Goal: Information Seeking & Learning: Learn about a topic

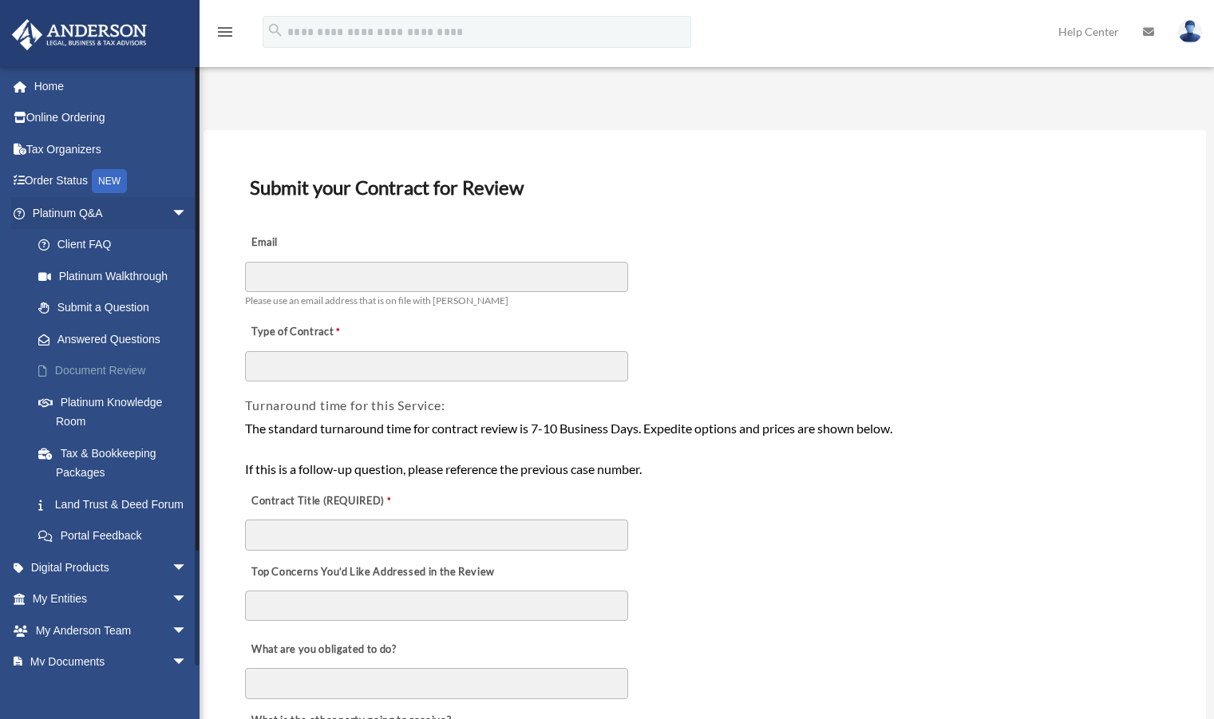
click at [94, 372] on link "Document Review" at bounding box center [116, 371] width 189 height 32
click at [139, 373] on link "Document Review" at bounding box center [116, 371] width 189 height 32
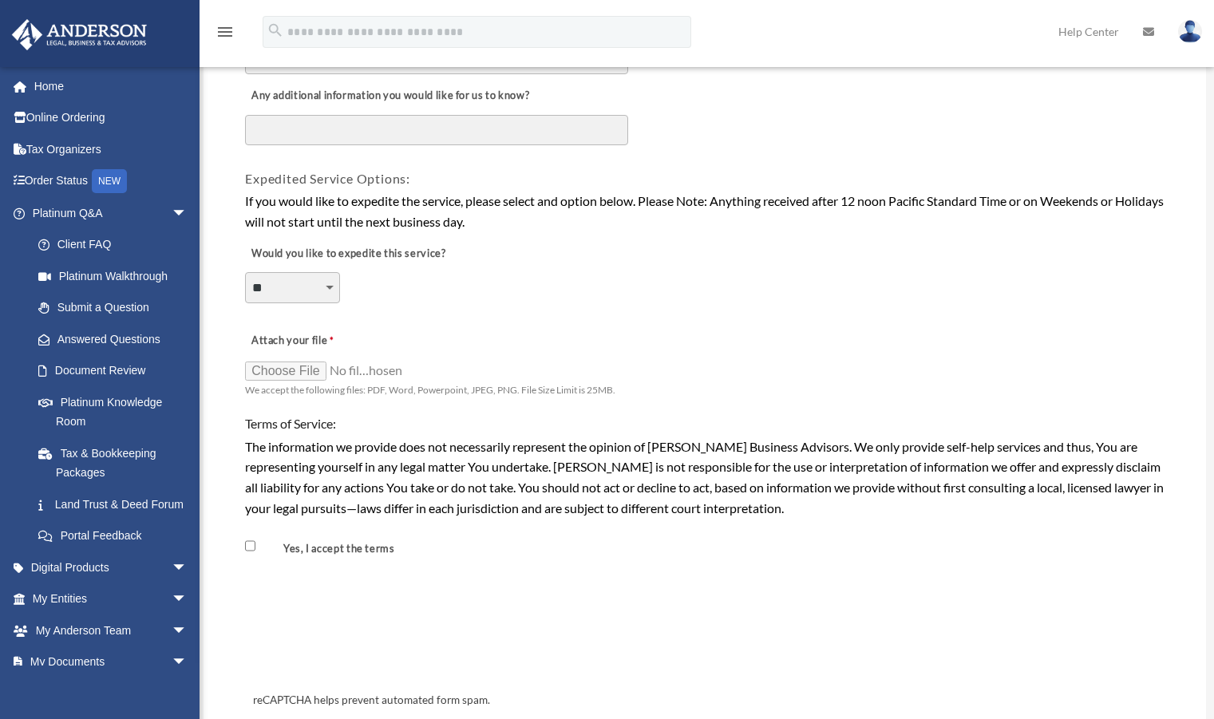
scroll to position [1104, 0]
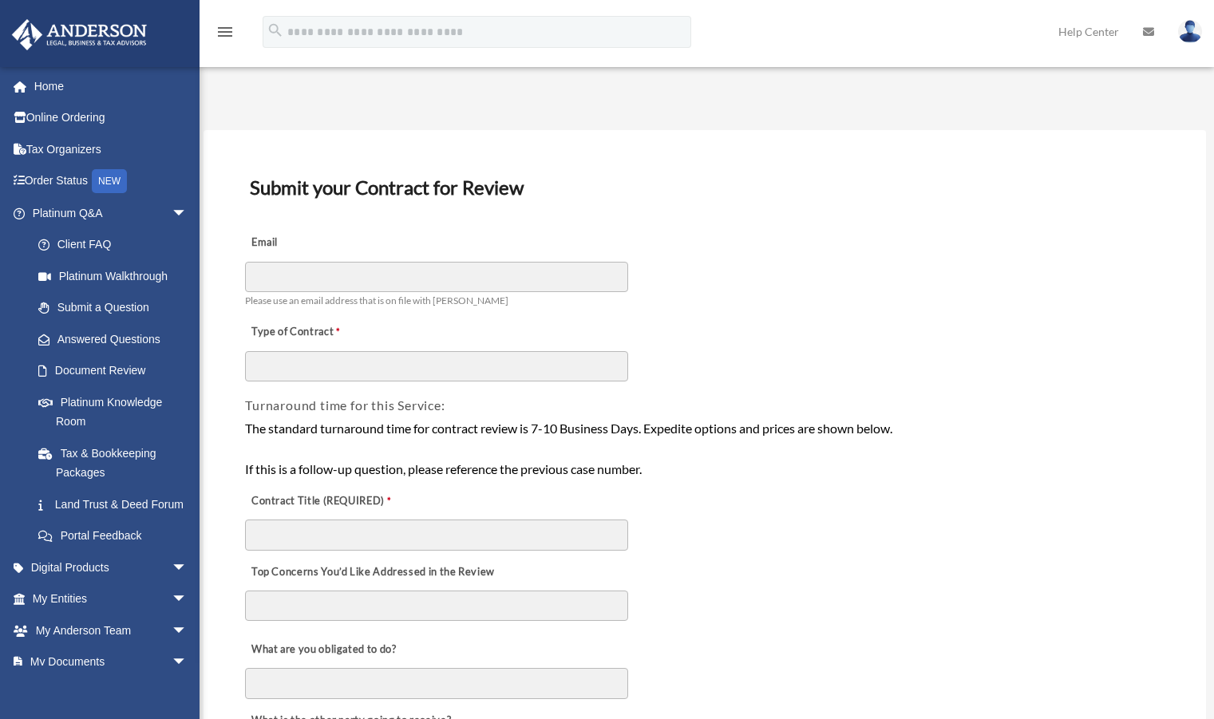
click at [106, 405] on link "Platinum Knowledge Room" at bounding box center [116, 411] width 189 height 51
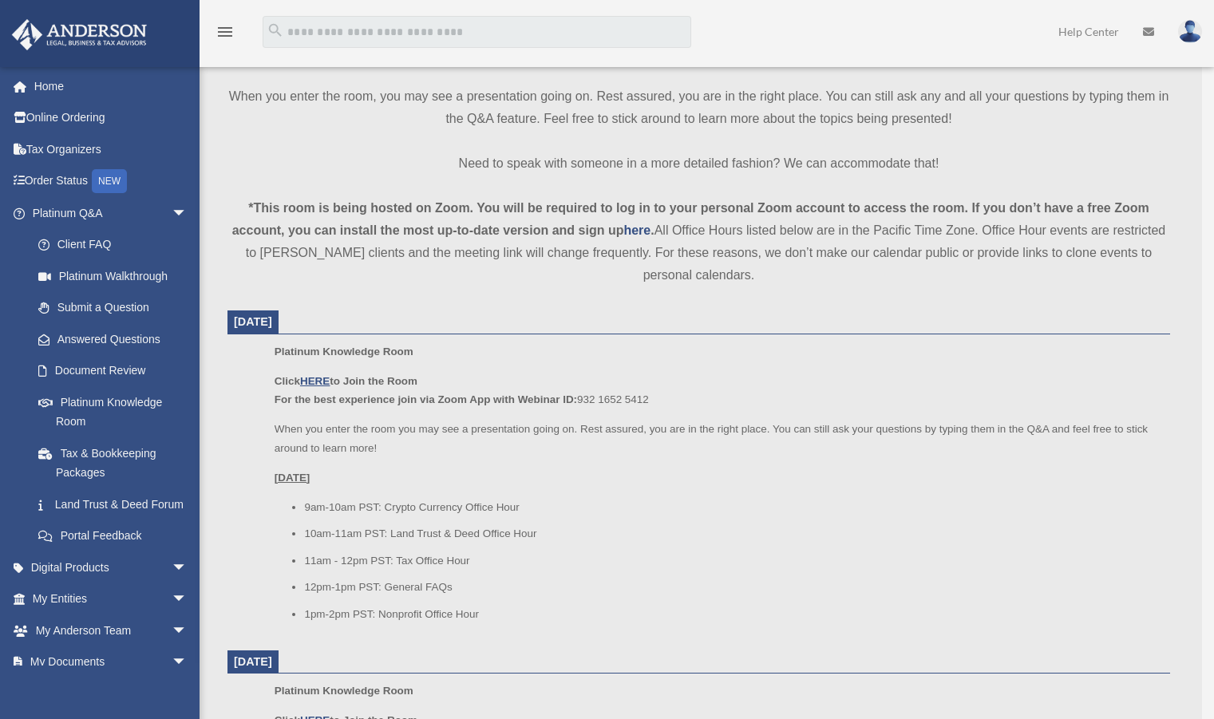
scroll to position [472, 0]
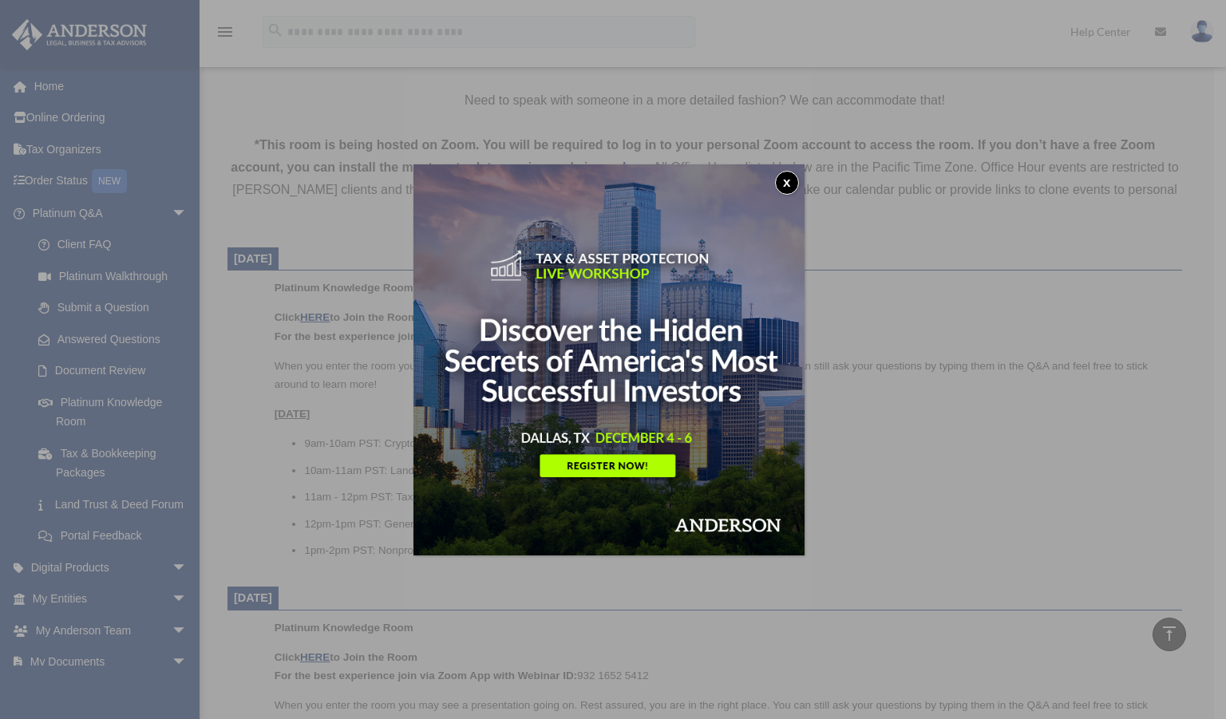
click at [794, 192] on button "x" at bounding box center [787, 183] width 24 height 24
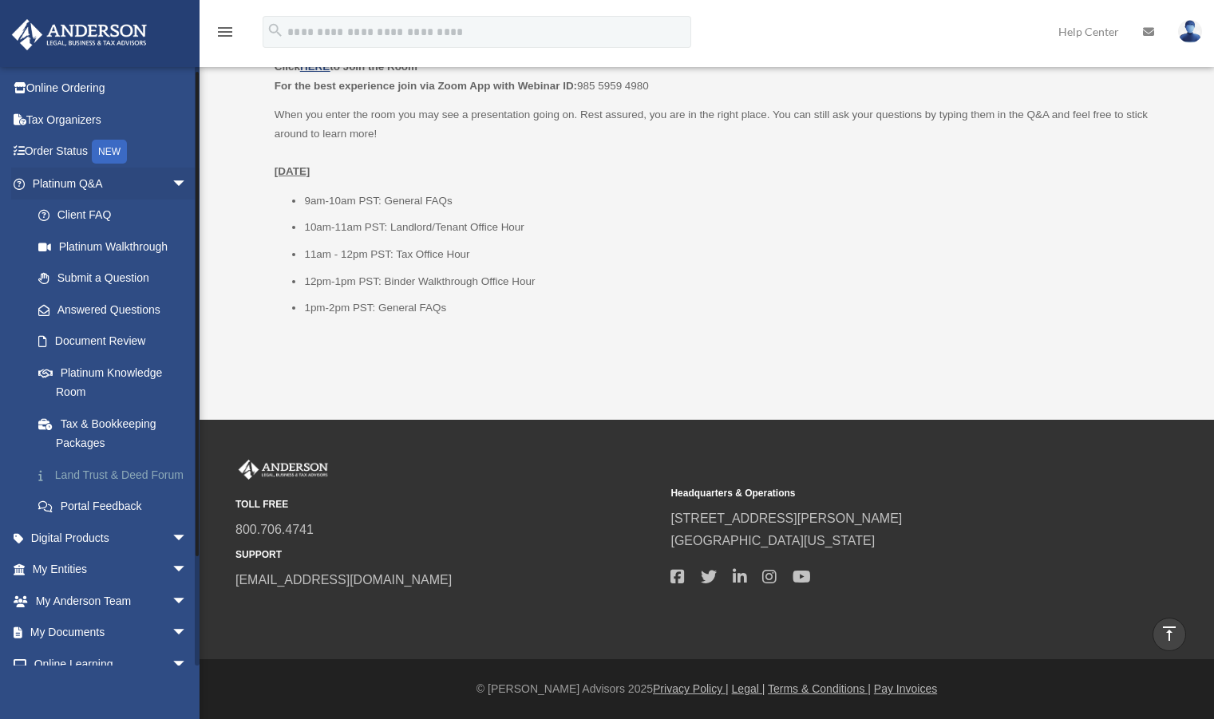
scroll to position [0, 0]
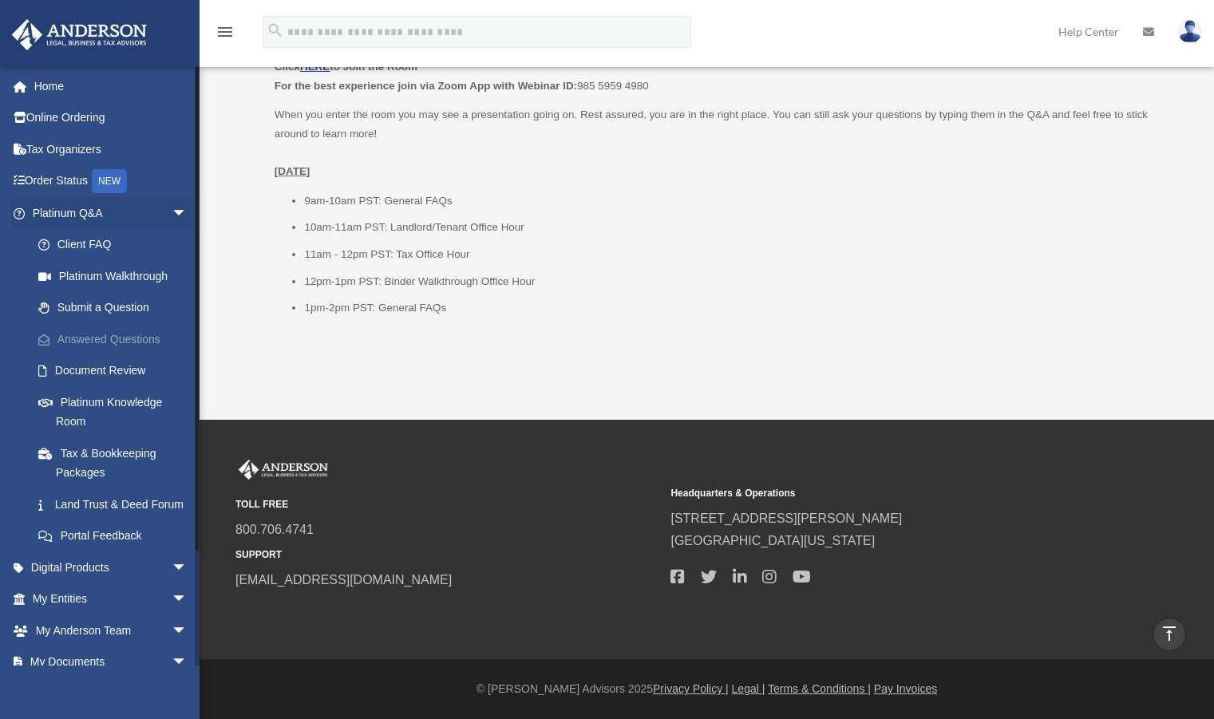
click at [79, 339] on link "Answered Questions" at bounding box center [116, 339] width 189 height 32
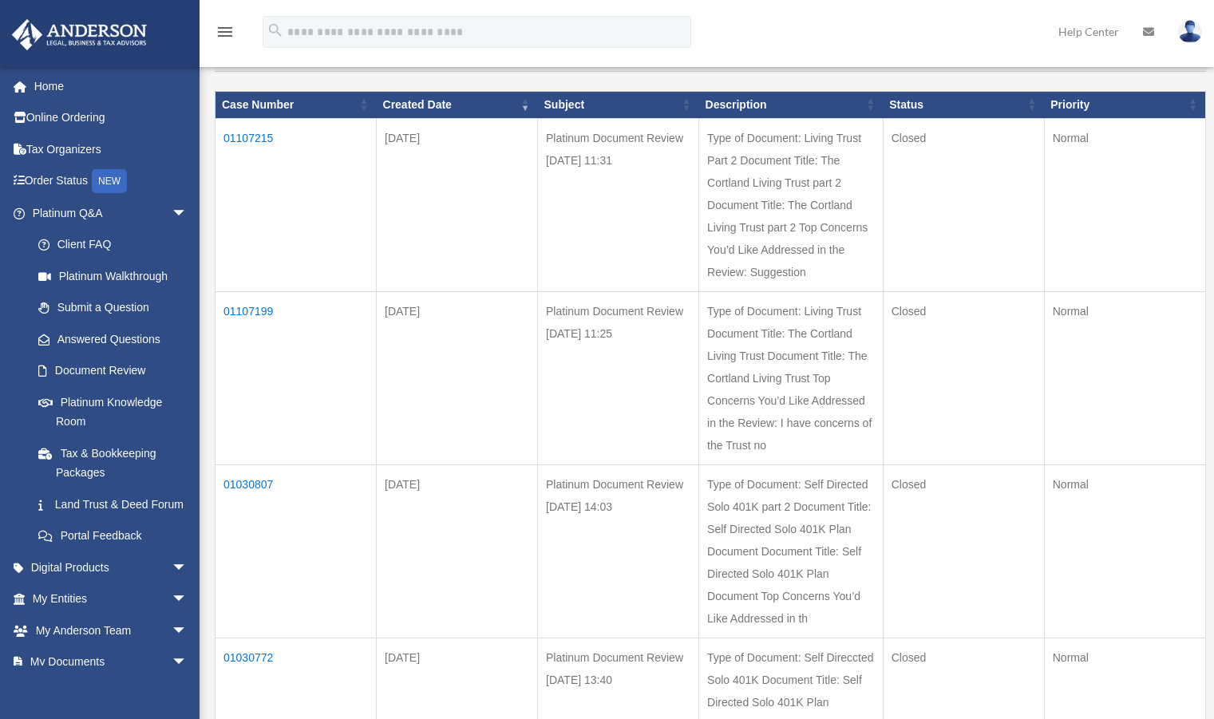
scroll to position [174, 0]
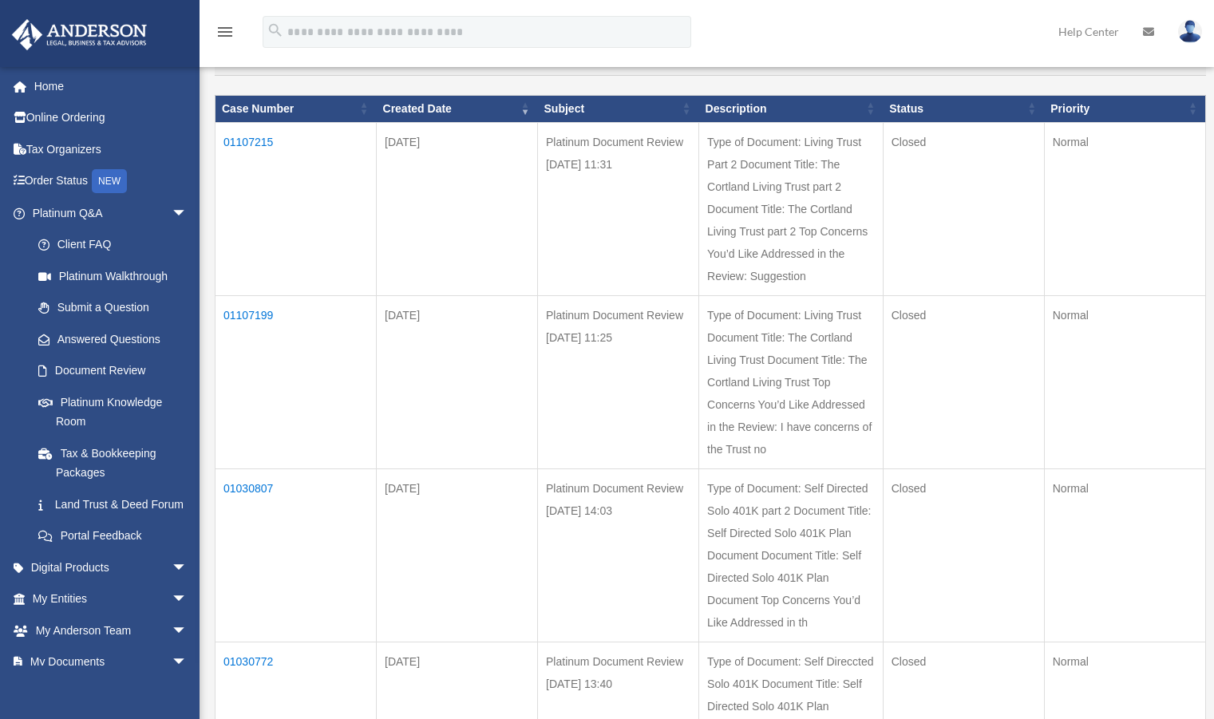
click at [259, 318] on td "01107199" at bounding box center [295, 381] width 161 height 173
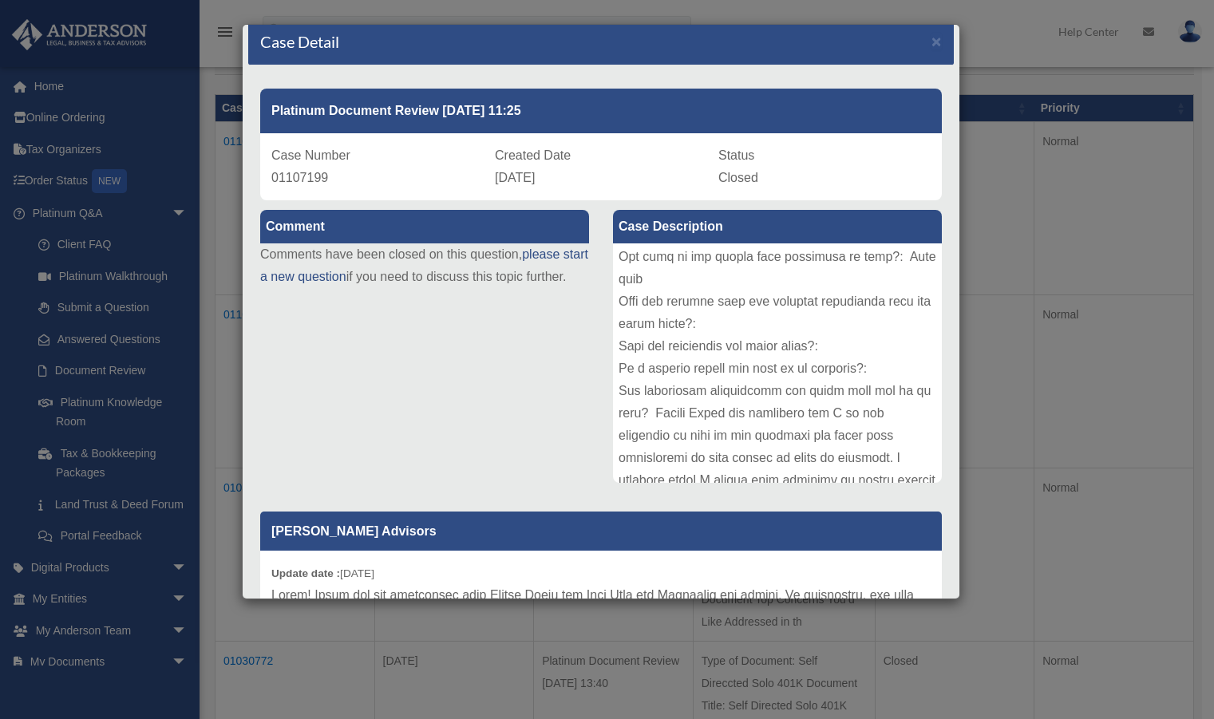
scroll to position [0, 0]
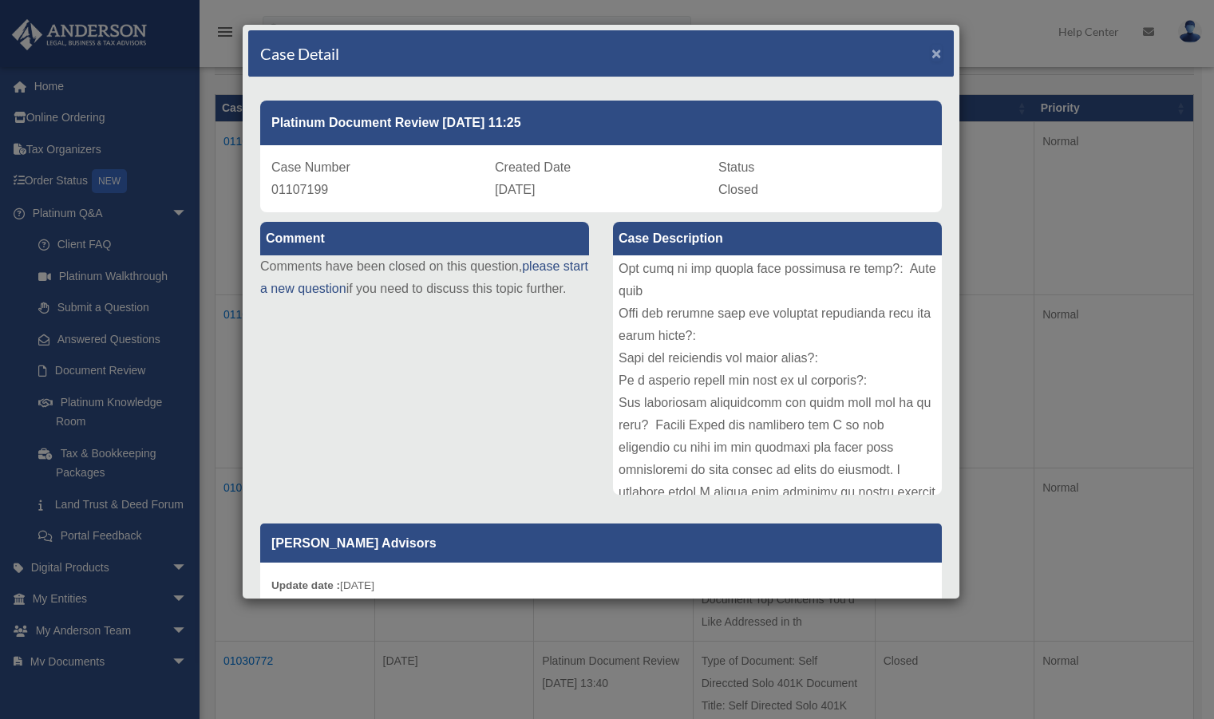
click at [931, 51] on span "×" at bounding box center [936, 53] width 10 height 18
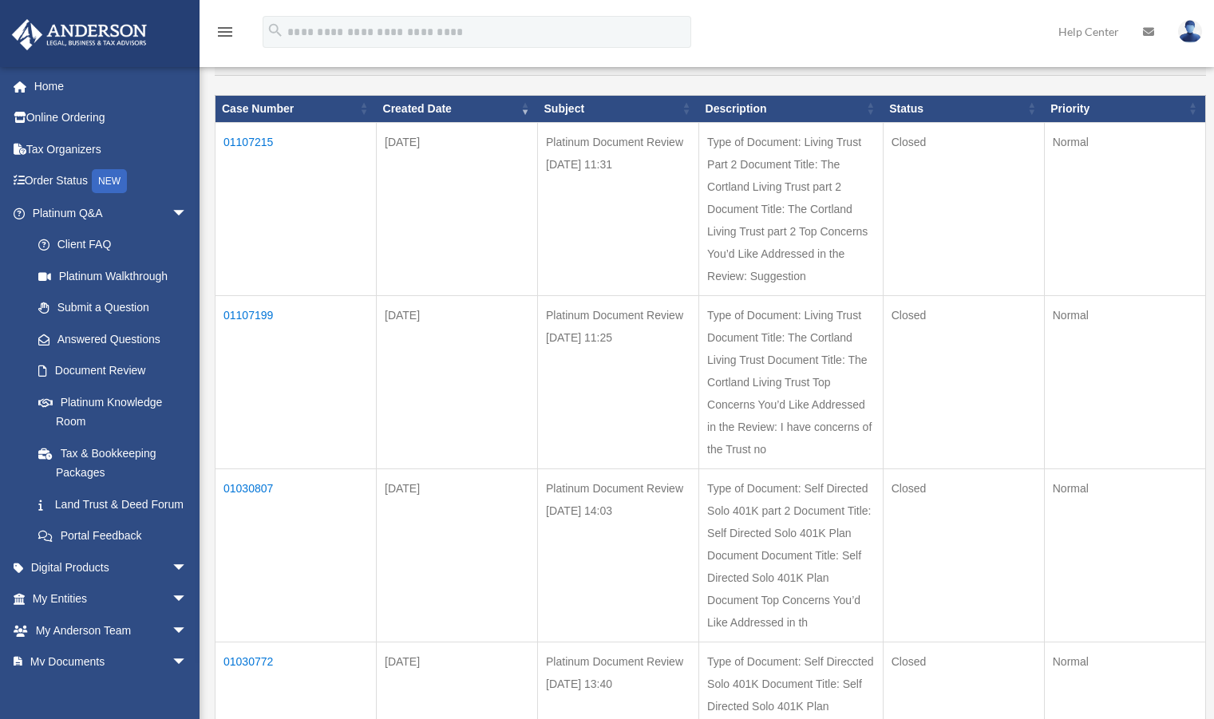
click at [240, 144] on td "01107215" at bounding box center [295, 208] width 161 height 173
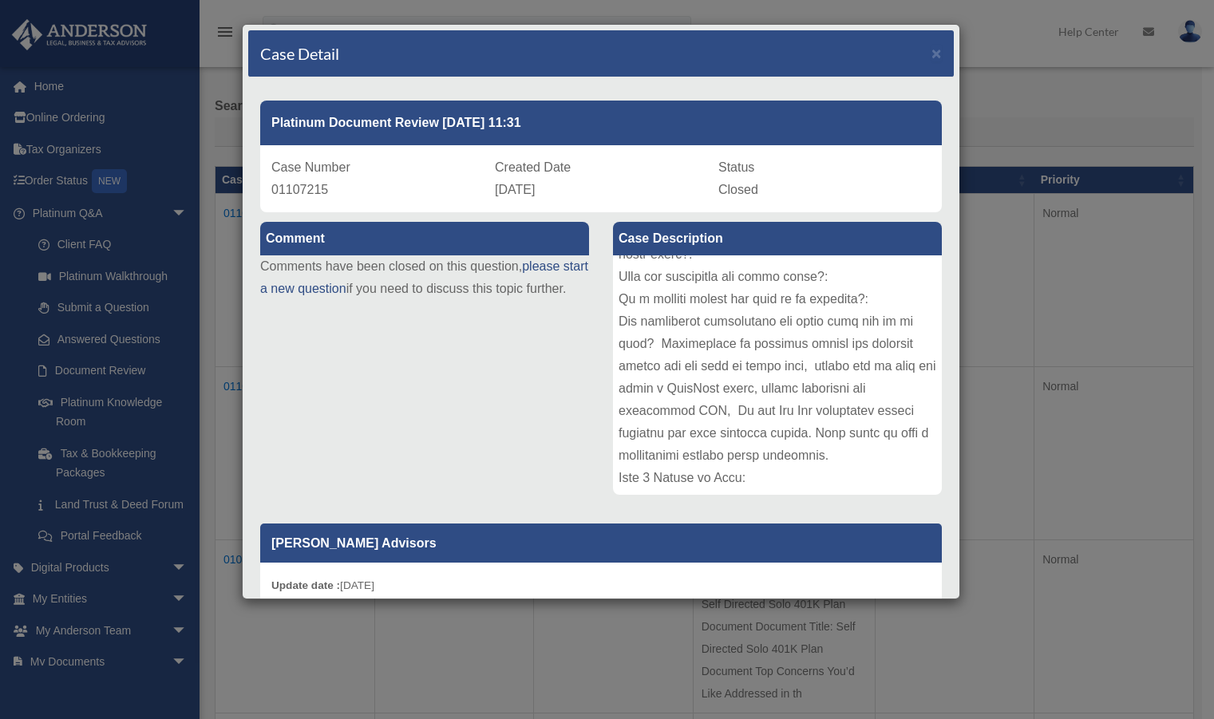
scroll to position [420, 0]
click at [930, 50] on div "Case Detail ×" at bounding box center [600, 53] width 705 height 47
click at [931, 53] on span "×" at bounding box center [936, 53] width 10 height 18
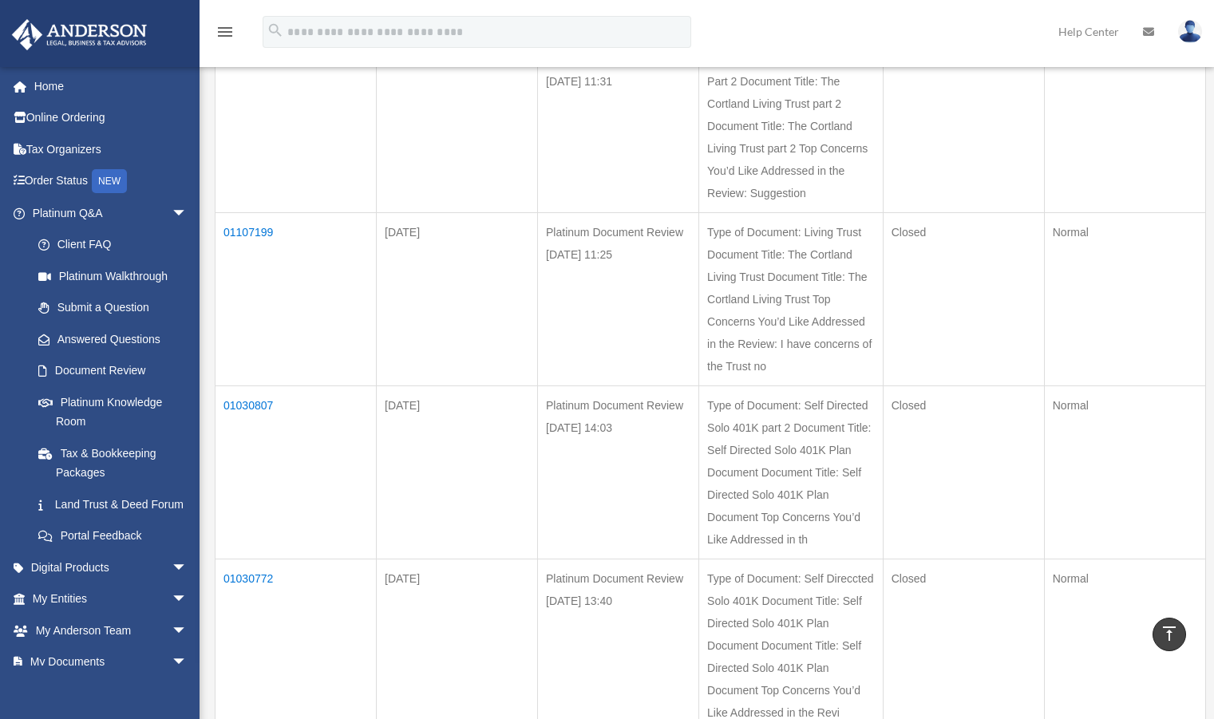
scroll to position [256, 0]
